Goal: Task Accomplishment & Management: Use online tool/utility

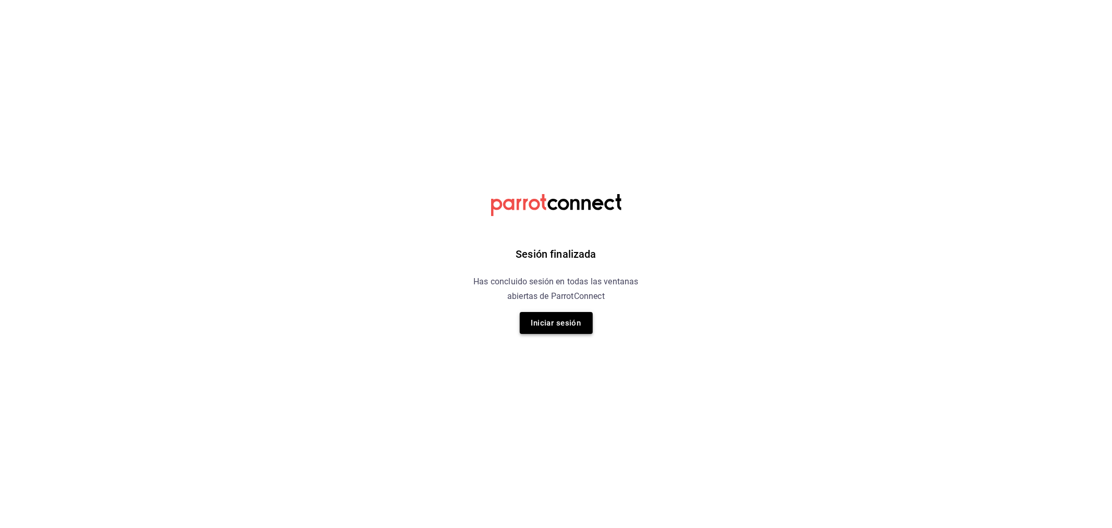
click at [566, 318] on button "Iniciar sesión" at bounding box center [556, 323] width 73 height 22
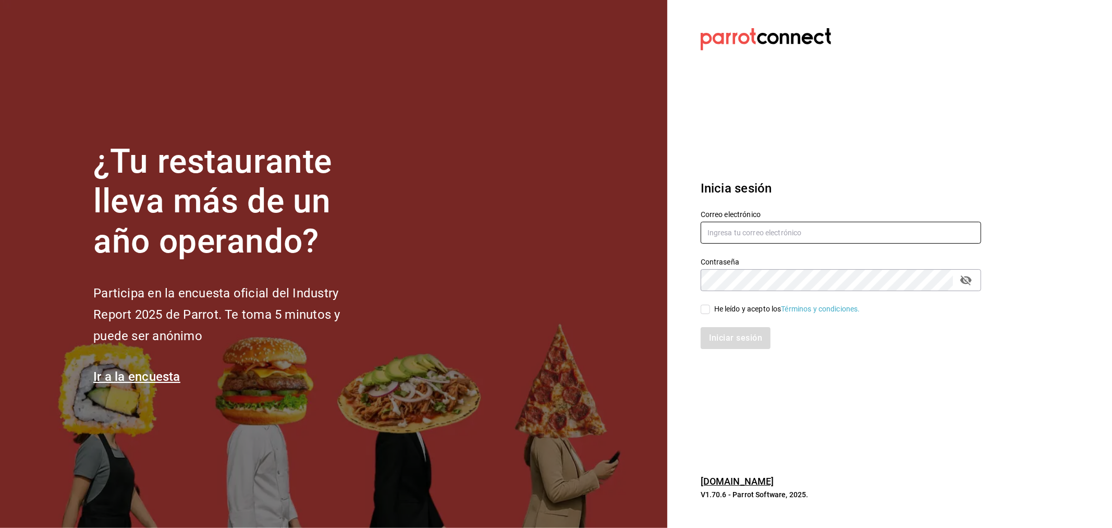
type input "omar.cid@cofkicafe.com"
click at [707, 311] on input "He leído y acepto los Términos y condiciones." at bounding box center [705, 309] width 9 height 9
checkbox input "true"
click at [723, 335] on button "Iniciar sesión" at bounding box center [736, 338] width 71 height 22
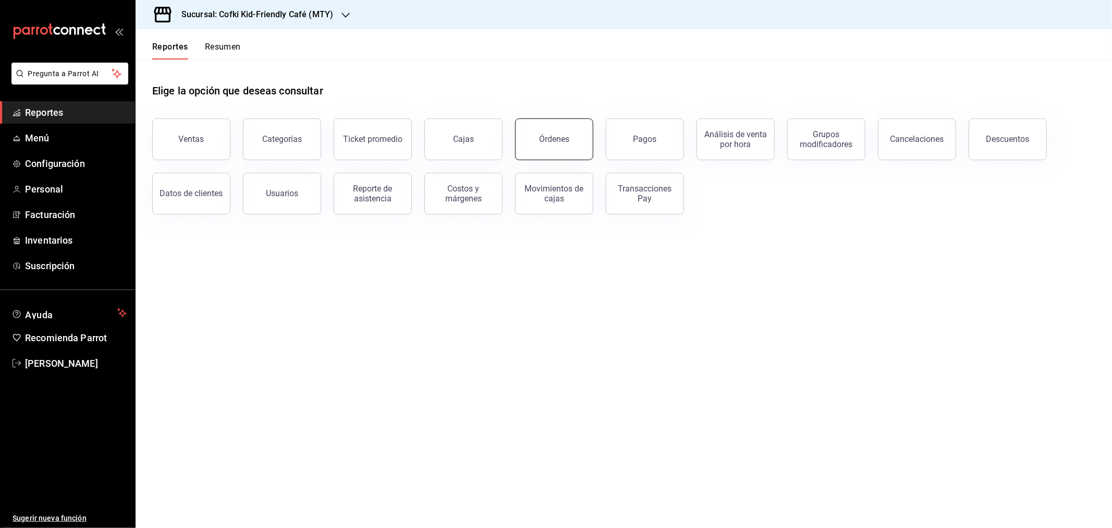
click at [549, 142] on div "Órdenes" at bounding box center [554, 139] width 30 height 10
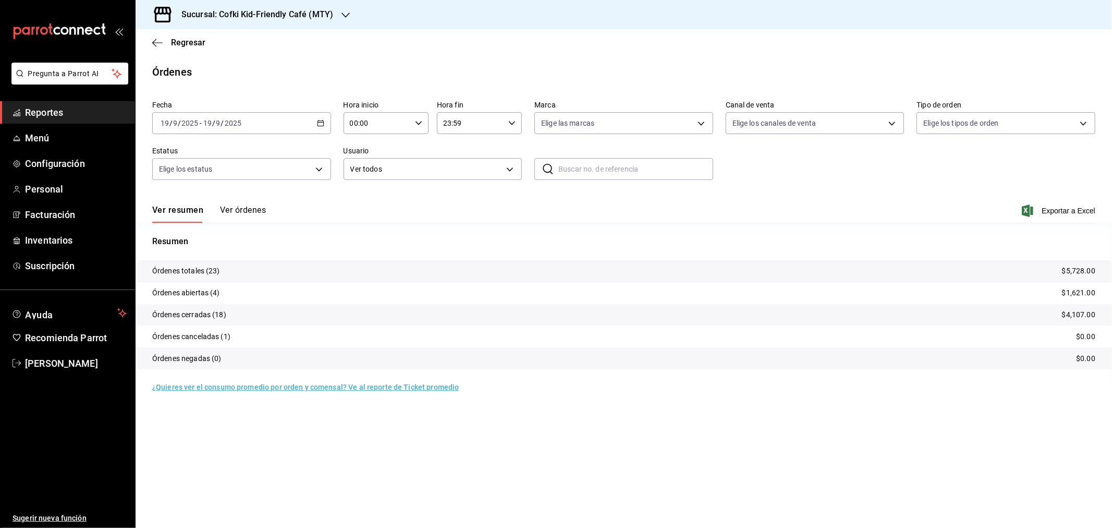
click at [221, 207] on button "Ver órdenes" at bounding box center [243, 214] width 46 height 18
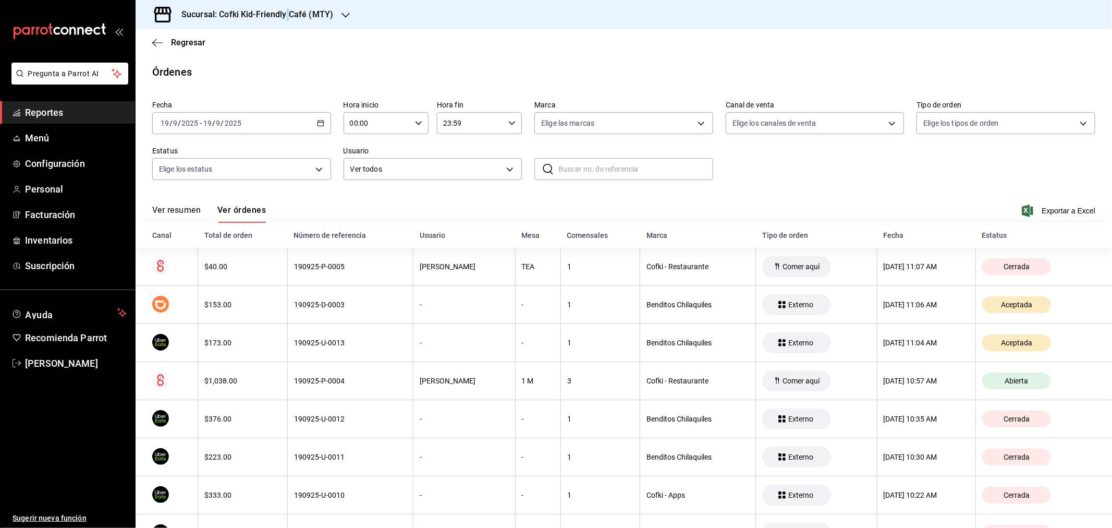
click at [287, 16] on h3 "Sucursal: Cofki Kid-Friendly Café (MTY)" at bounding box center [253, 14] width 160 height 13
click at [250, 60] on div "Cofki Cafe (La Aurora)" at bounding box center [214, 68] width 156 height 23
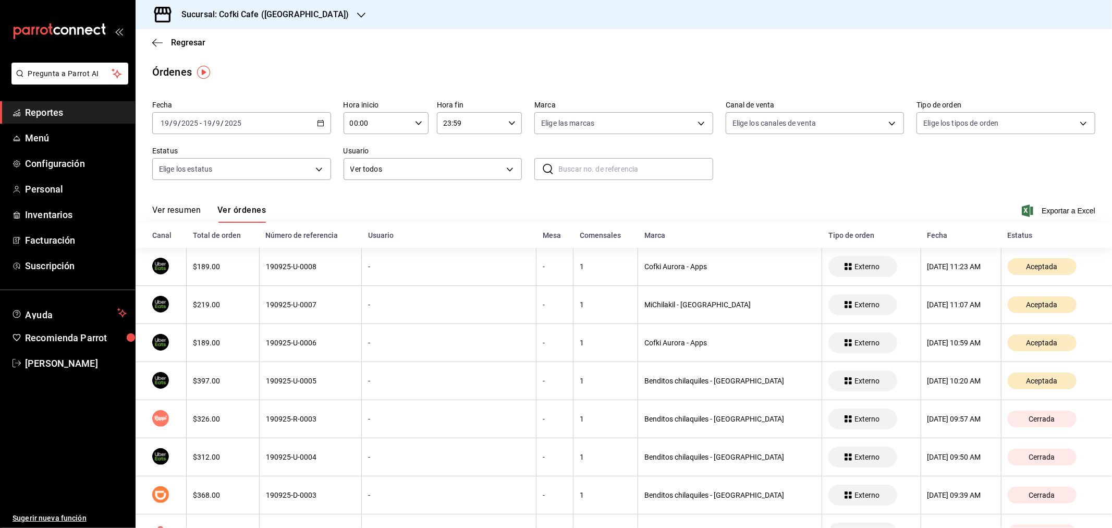
click at [173, 208] on button "Ver resumen" at bounding box center [176, 214] width 48 height 18
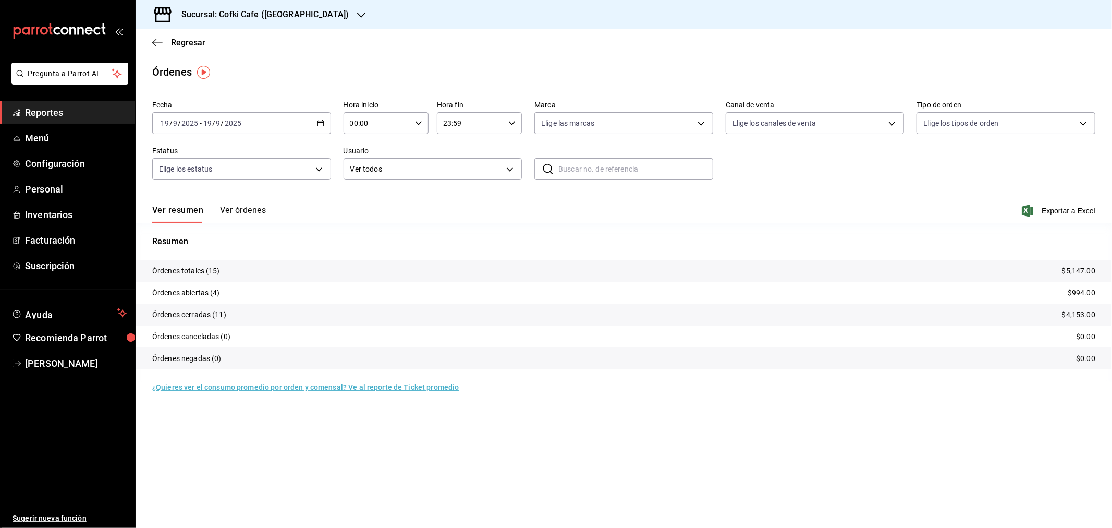
click at [259, 207] on button "Ver órdenes" at bounding box center [243, 214] width 46 height 18
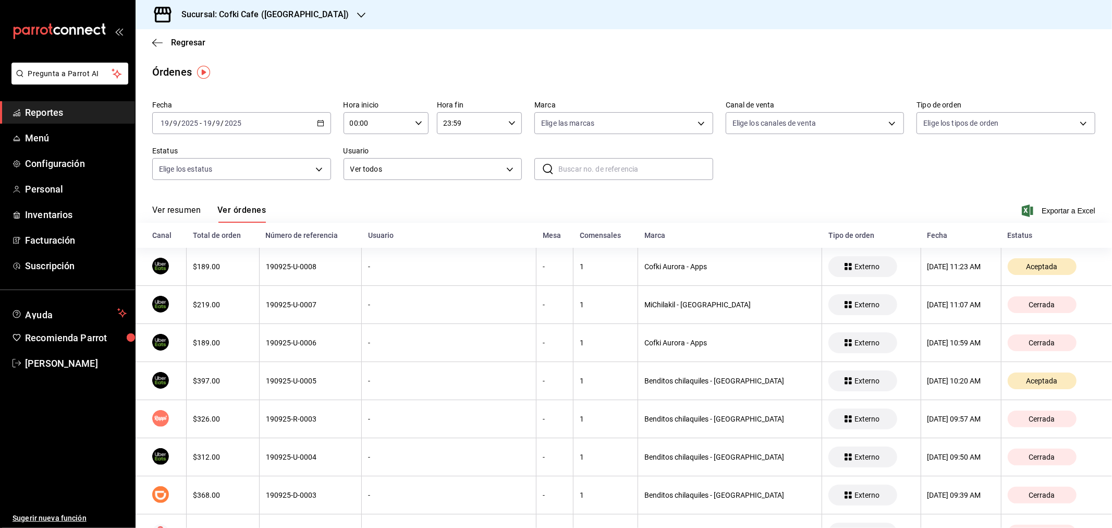
click at [172, 205] on button "Ver resumen" at bounding box center [176, 214] width 48 height 18
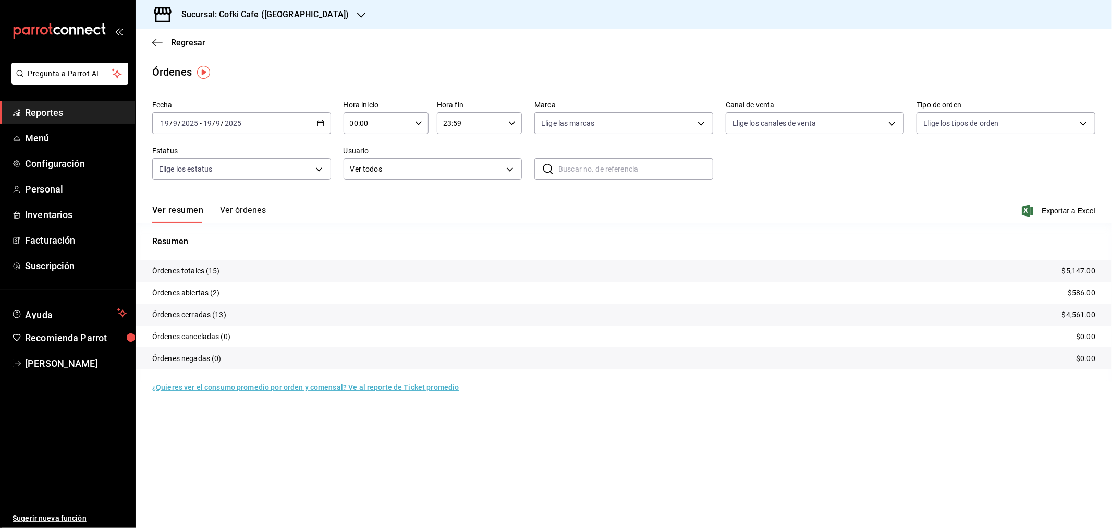
click at [285, 19] on h3 "Sucursal: Cofki Cafe (La Aurora)" at bounding box center [261, 14] width 176 height 13
click at [237, 46] on span "Cofki Kid-Friendly Café (MTY)" at bounding box center [192, 45] width 96 height 11
click at [251, 207] on button "Ver órdenes" at bounding box center [243, 214] width 46 height 18
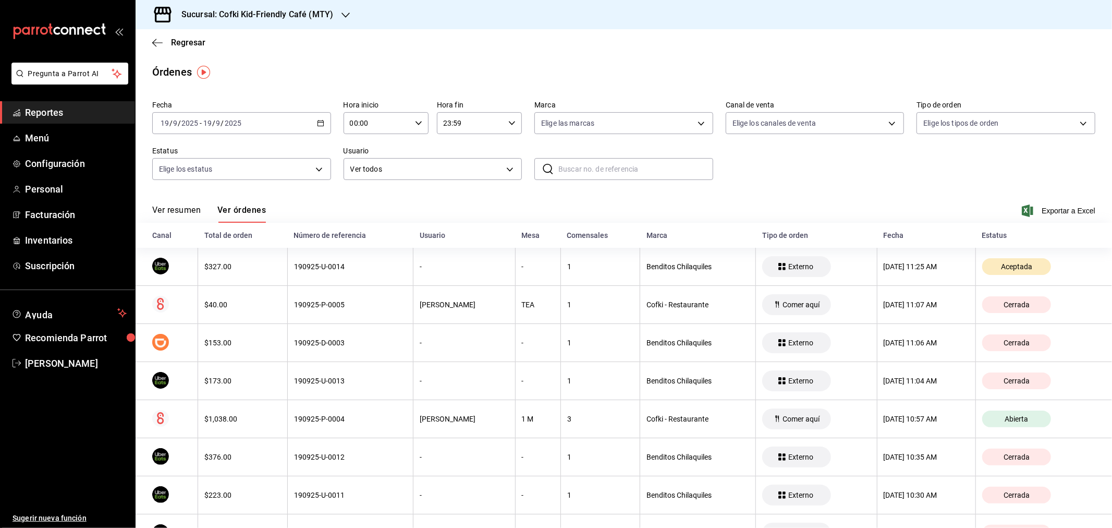
click at [183, 213] on button "Ver resumen" at bounding box center [176, 214] width 48 height 18
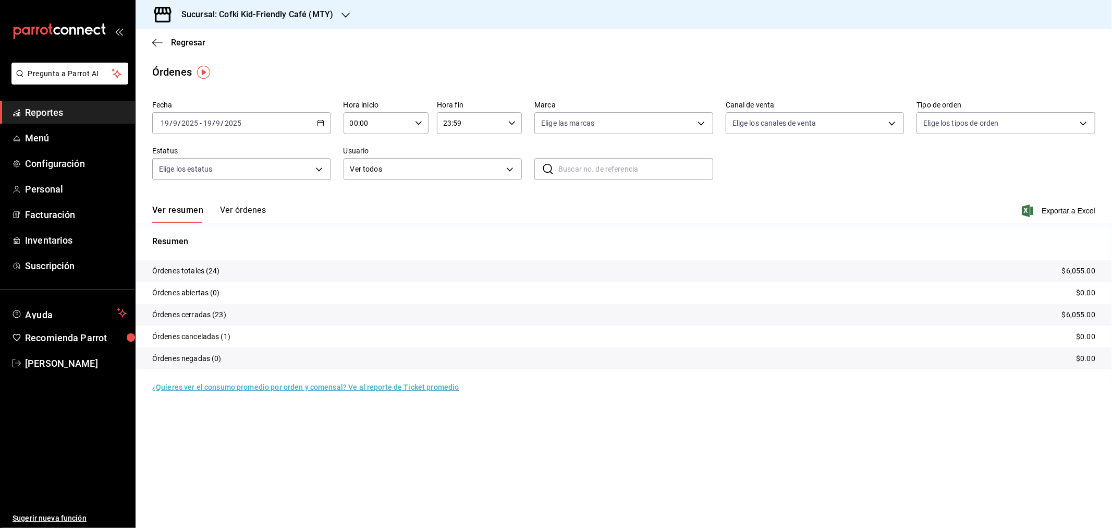
click at [206, 125] on input "19" at bounding box center [207, 123] width 9 height 8
click at [191, 275] on span "Rango de fechas" at bounding box center [201, 271] width 81 height 11
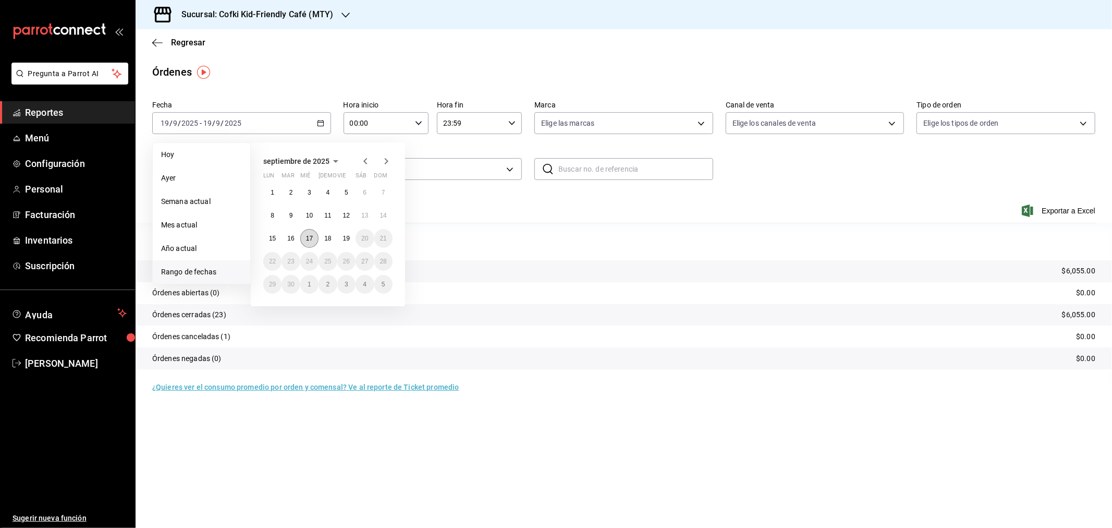
click at [310, 236] on abbr "17" at bounding box center [309, 238] width 7 height 7
click at [323, 237] on button "18" at bounding box center [328, 238] width 18 height 19
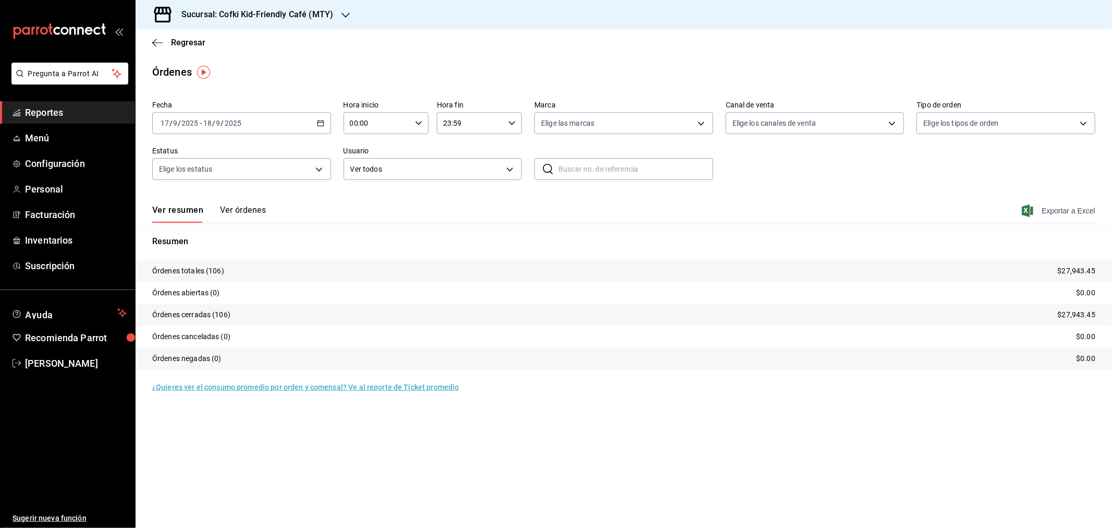
click at [1055, 207] on span "Exportar a Excel" at bounding box center [1059, 210] width 71 height 13
click at [352, 23] on div "Sucursal: Cofki Kid-Friendly Café (MTY)" at bounding box center [249, 14] width 210 height 29
click at [252, 64] on div "Cofki Cafe (La Aurora)" at bounding box center [214, 68] width 140 height 11
drag, startPoint x: 762, startPoint y: 199, endPoint x: 781, endPoint y: 199, distance: 19.3
click at [762, 199] on div "Ver resumen Ver órdenes Exportar a Excel" at bounding box center [623, 207] width 943 height 30
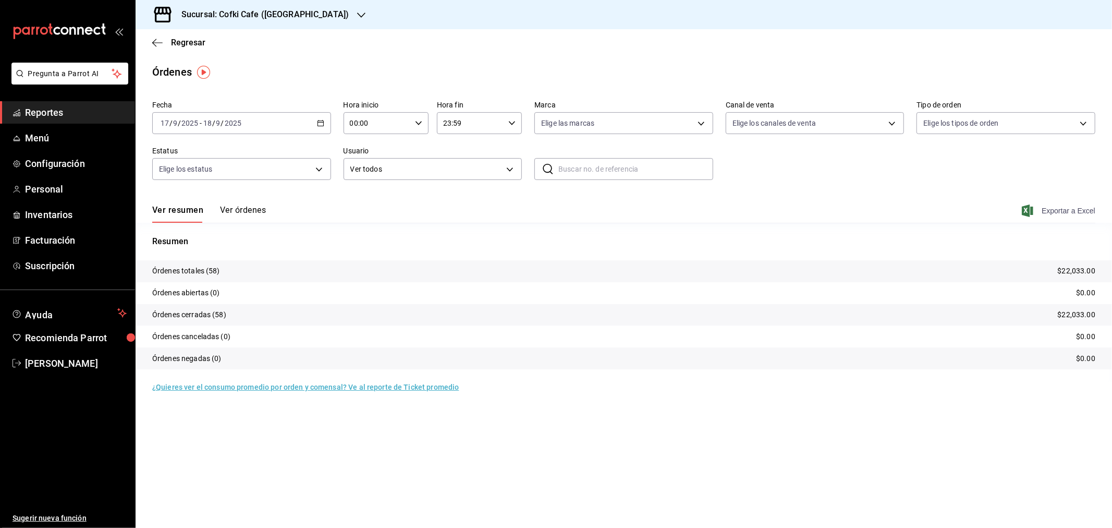
click at [1052, 210] on span "Exportar a Excel" at bounding box center [1059, 210] width 71 height 13
click at [178, 45] on span "Regresar" at bounding box center [188, 43] width 34 height 10
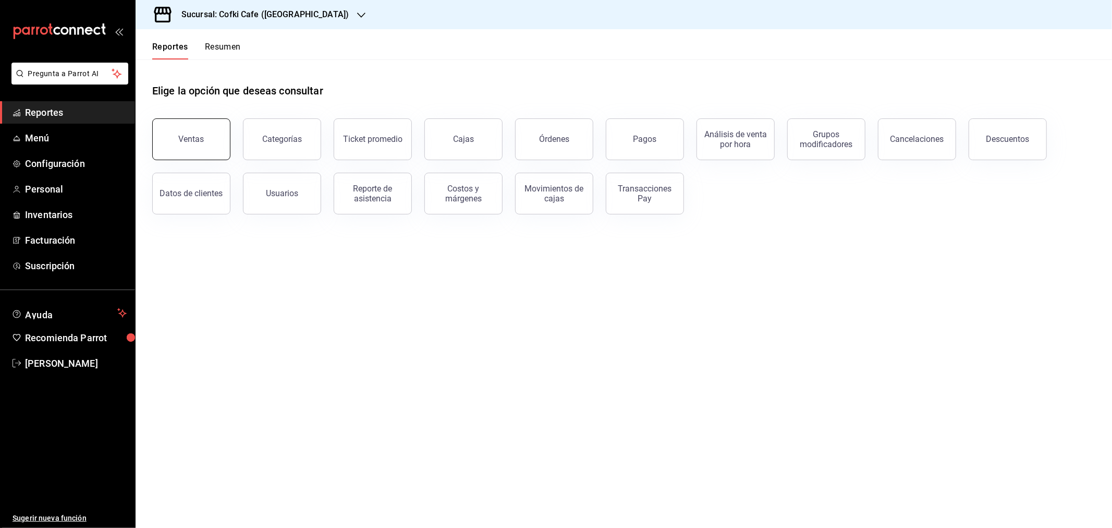
click at [191, 133] on button "Ventas" at bounding box center [191, 139] width 78 height 42
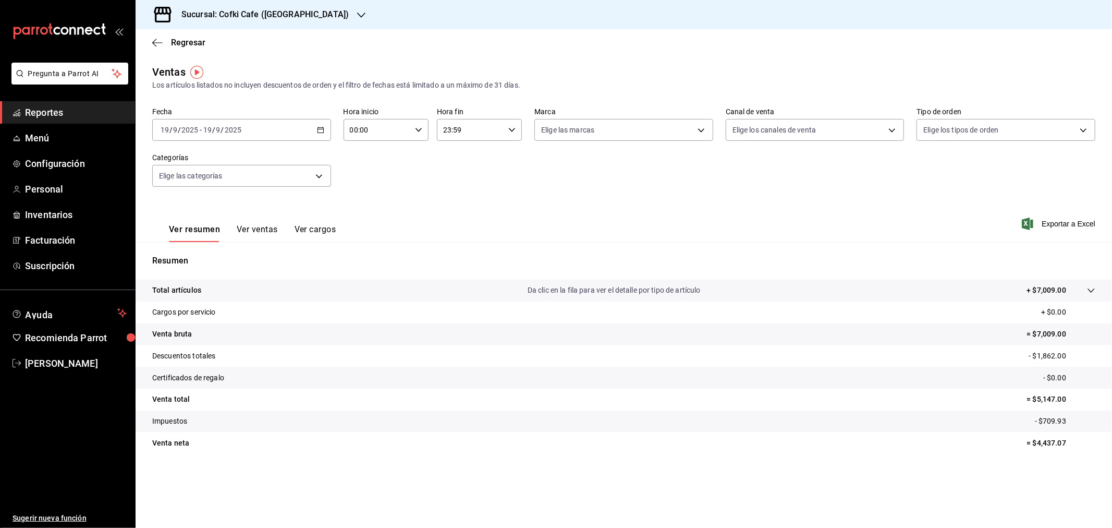
click at [197, 130] on input "2025" at bounding box center [190, 130] width 18 height 8
click at [201, 252] on span "Rango de fechas" at bounding box center [201, 255] width 81 height 11
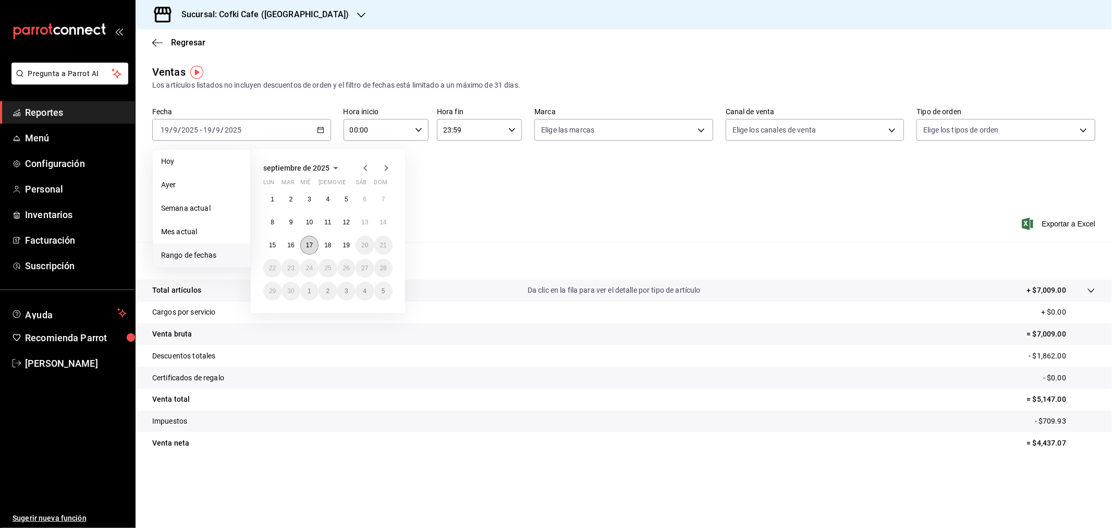
click at [311, 244] on abbr "17" at bounding box center [309, 244] width 7 height 7
click at [324, 244] on abbr "18" at bounding box center [327, 244] width 7 height 7
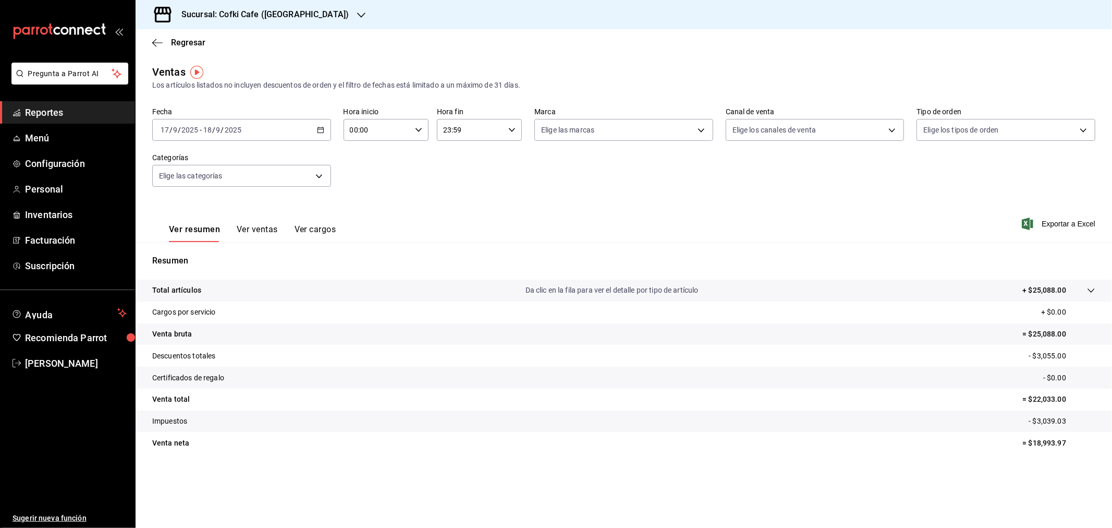
click at [283, 12] on h3 "Sucursal: Cofki Cafe (La Aurora)" at bounding box center [261, 14] width 176 height 13
click at [223, 46] on span "Cofki Kid-Friendly Café (MTY)" at bounding box center [192, 45] width 96 height 11
click at [189, 40] on span "Regresar" at bounding box center [188, 43] width 34 height 10
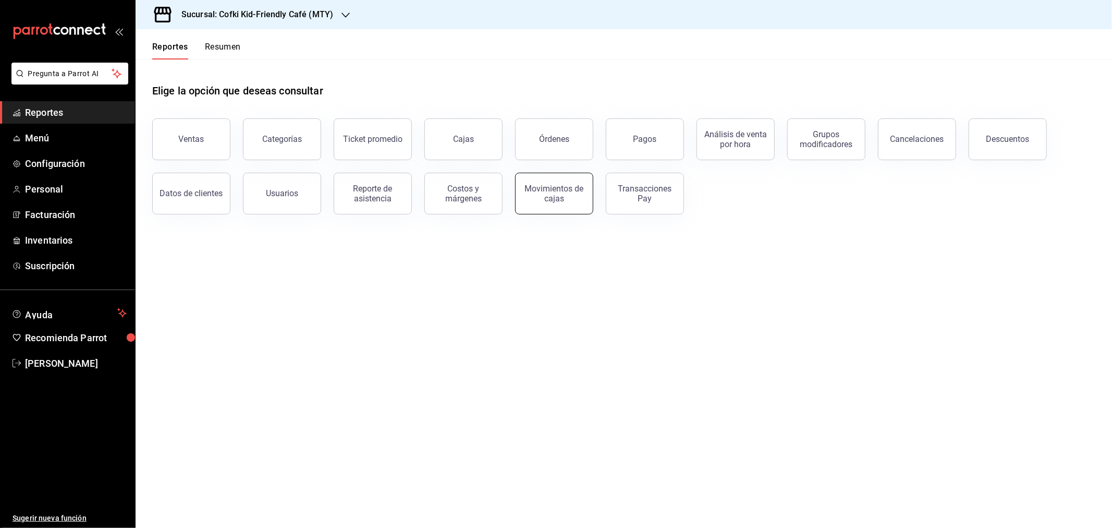
click at [544, 199] on div "Movimientos de cajas" at bounding box center [554, 194] width 65 height 20
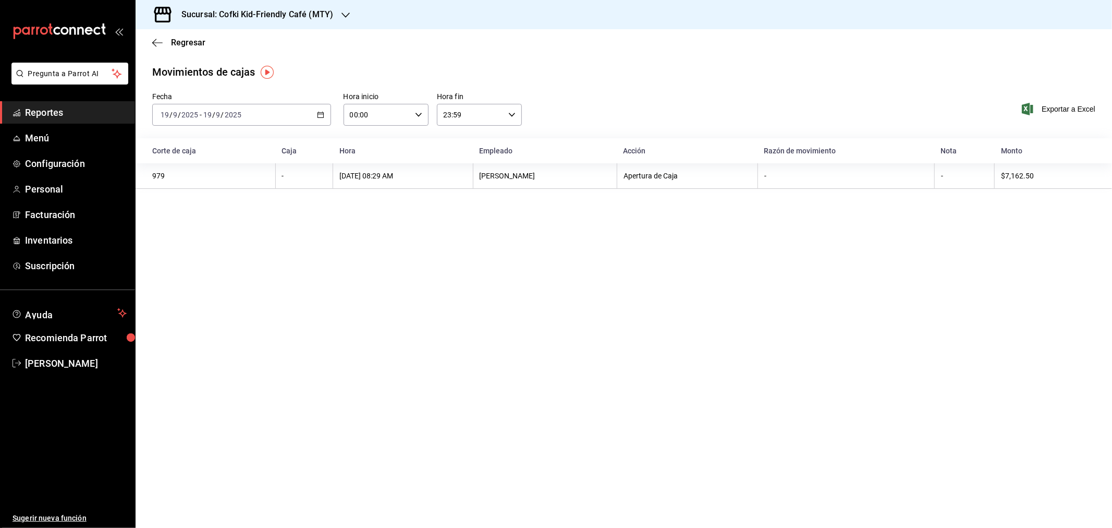
click at [217, 105] on div "2025-09-19 19 / 9 / 2025 - 2025-09-19 19 / 9 / 2025" at bounding box center [241, 115] width 179 height 22
click at [192, 261] on span "Rango de fechas" at bounding box center [201, 263] width 81 height 11
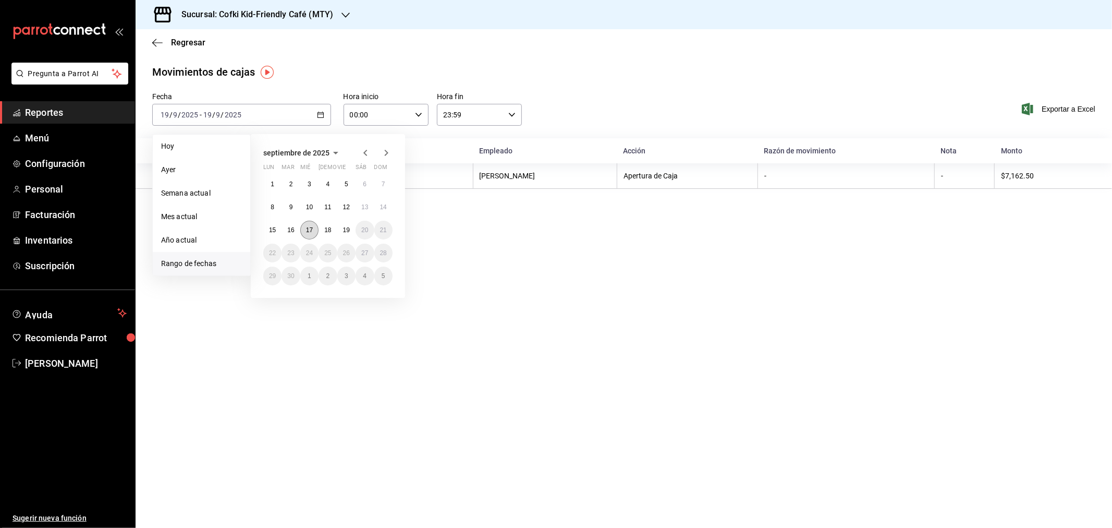
click at [313, 229] on button "17" at bounding box center [309, 230] width 18 height 19
click at [325, 231] on abbr "18" at bounding box center [327, 229] width 7 height 7
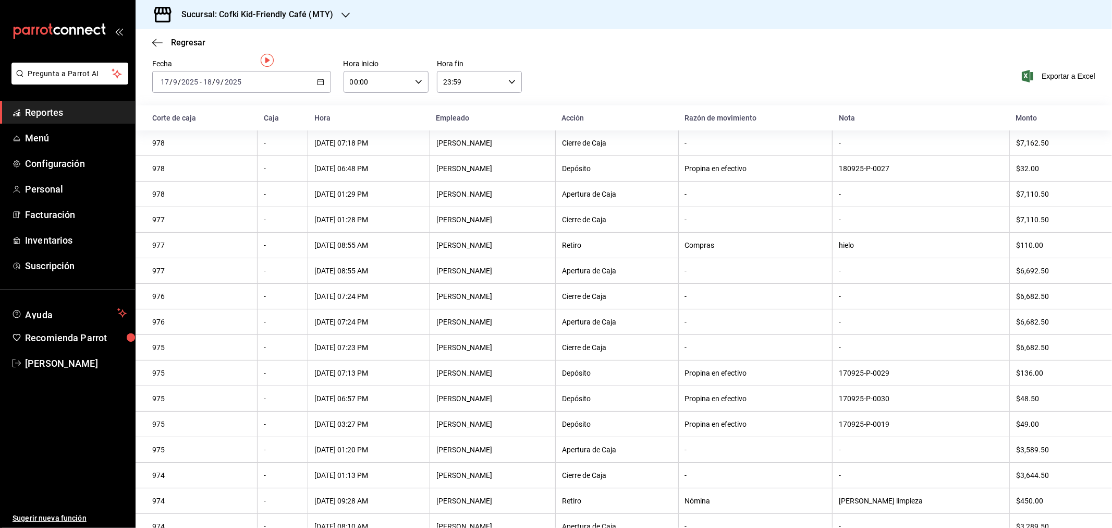
scroll to position [51, 0]
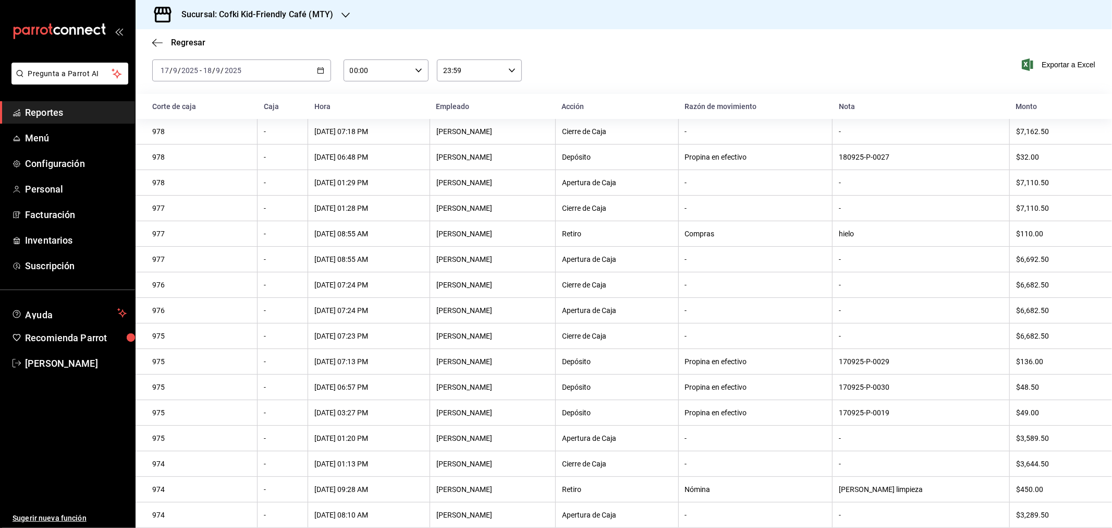
click at [308, 17] on h3 "Sucursal: Cofki Kid-Friendly Café (MTY)" at bounding box center [253, 14] width 160 height 13
click at [186, 69] on span "Cofki Cafe (La Aurora)" at bounding box center [200, 68] width 113 height 11
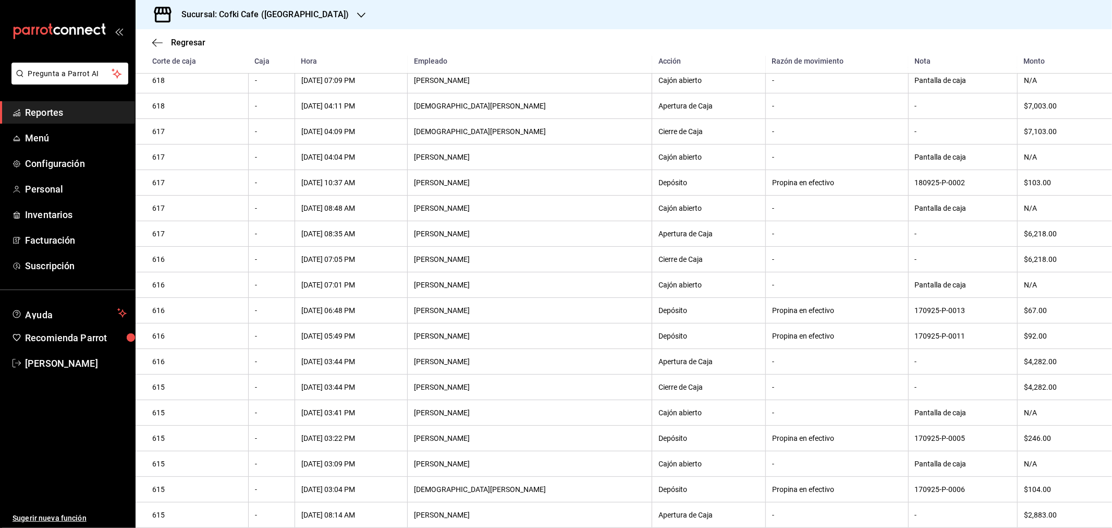
scroll to position [148, 0]
